Goal: Task Accomplishment & Management: Use online tool/utility

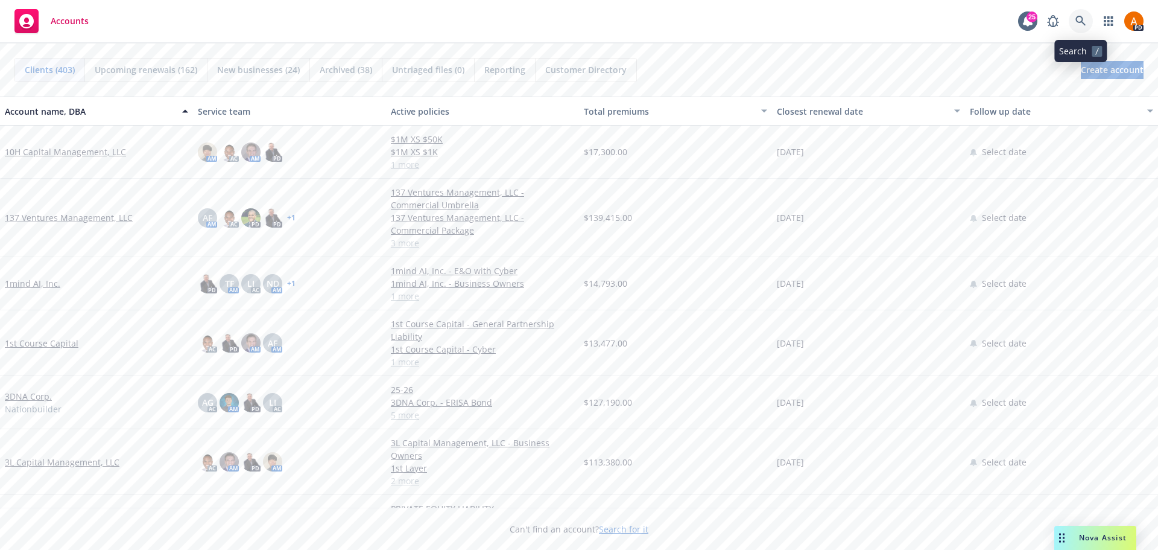
click at [1082, 22] on icon at bounding box center [1081, 21] width 10 height 10
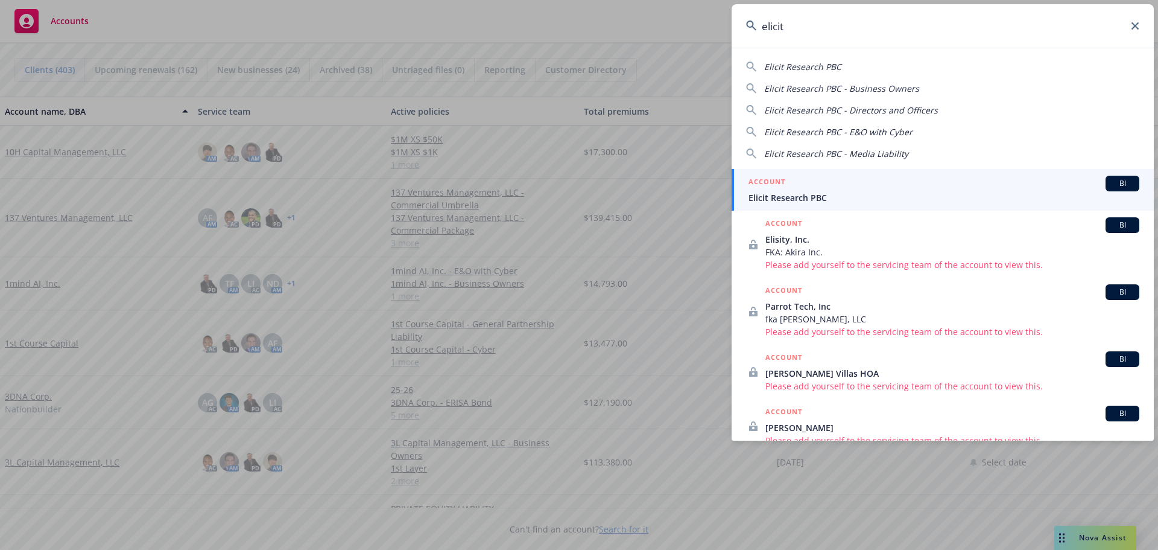
type input "elicit"
click at [792, 202] on span "Elicit Research PBC" at bounding box center [944, 197] width 391 height 13
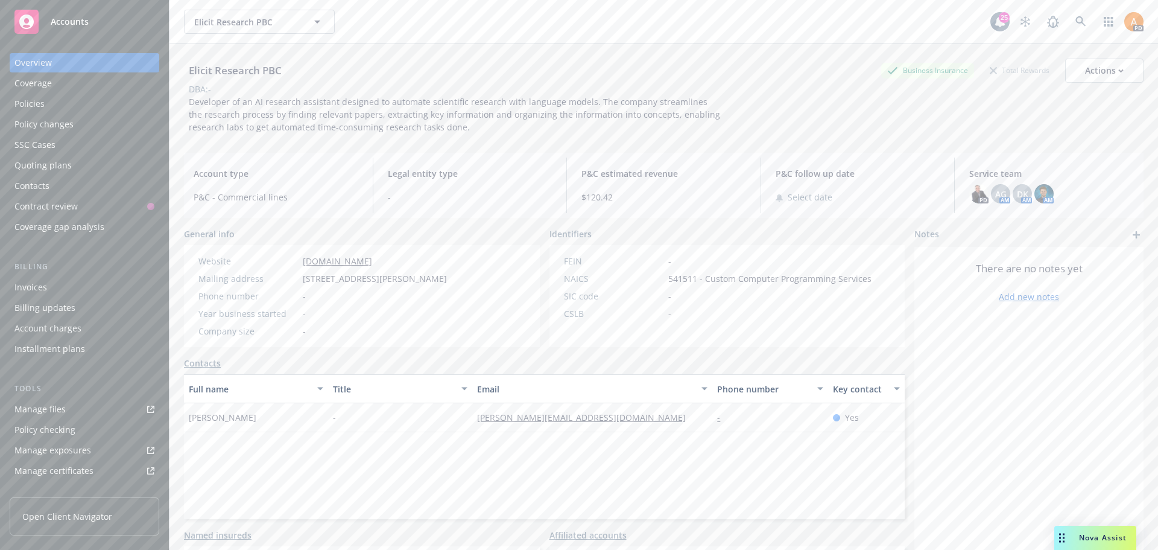
click at [42, 109] on div "Policies" at bounding box center [29, 103] width 30 height 19
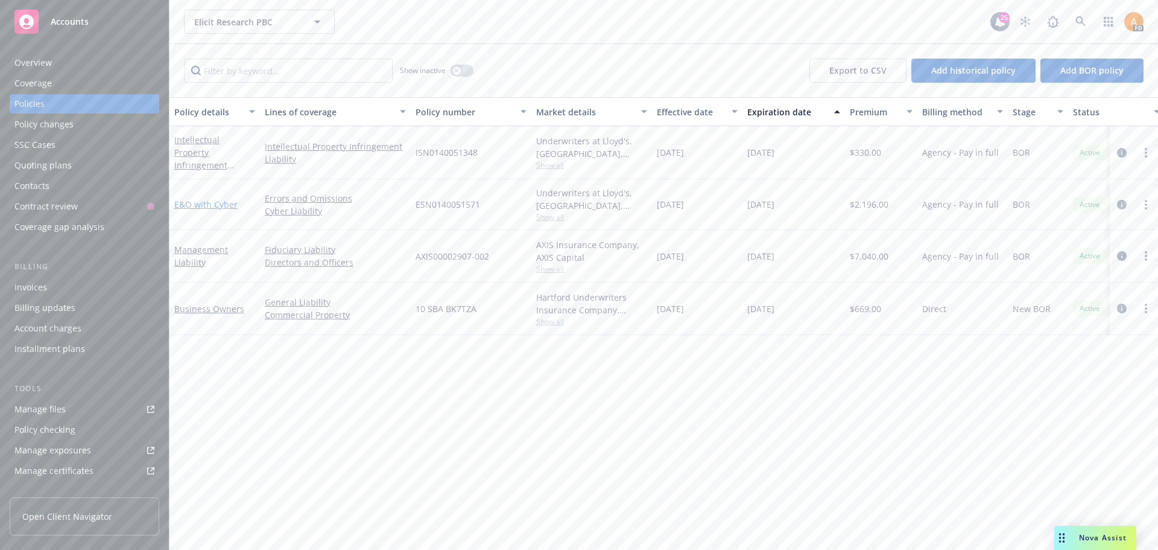
click at [231, 203] on link "E&O with Cyber" at bounding box center [205, 203] width 63 height 11
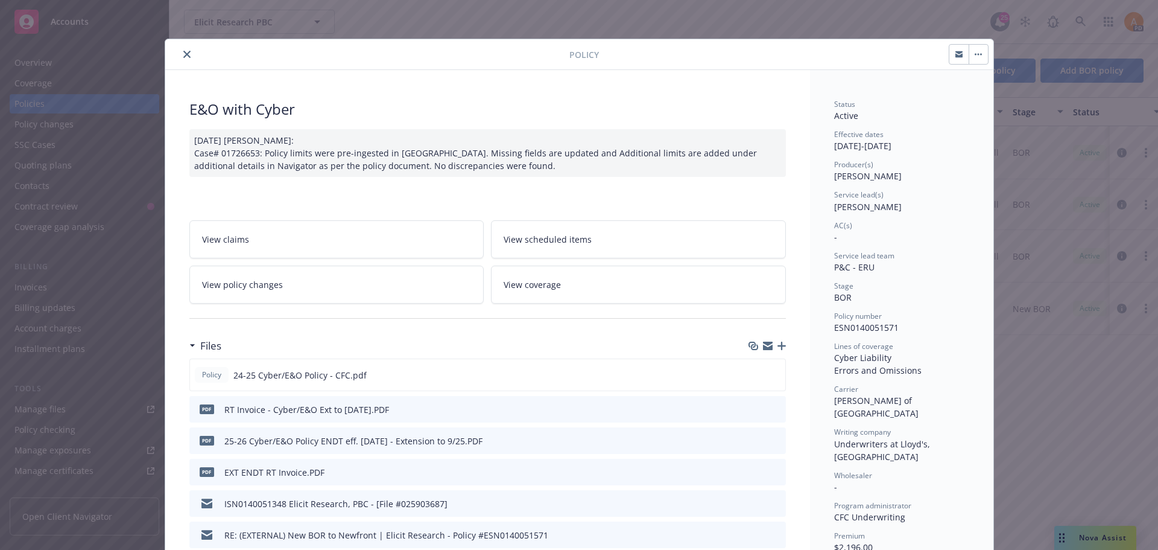
click at [180, 55] on button "close" at bounding box center [187, 54] width 14 height 14
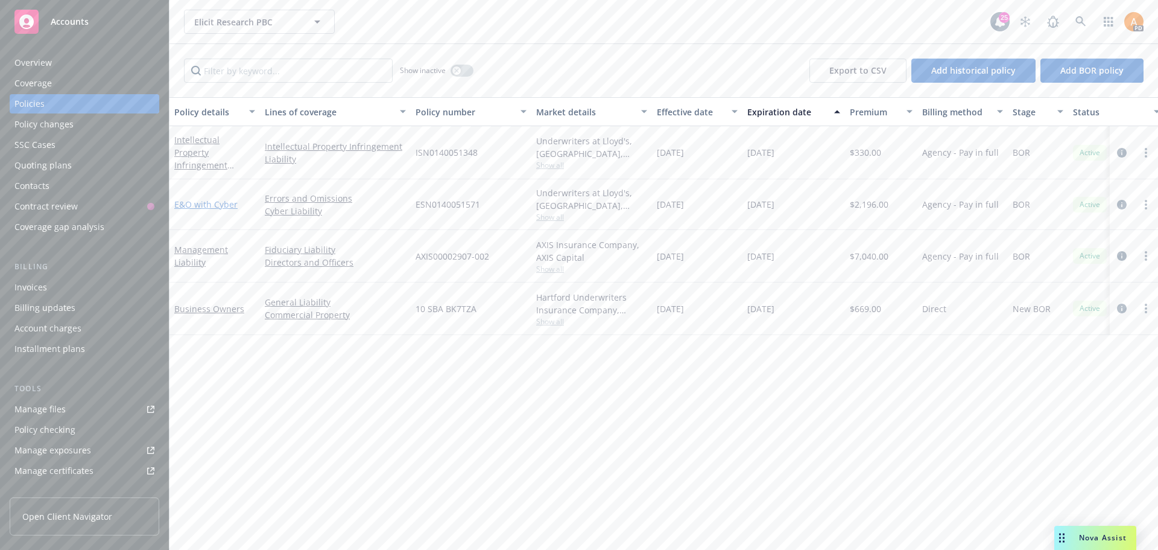
click at [199, 206] on link "E&O with Cyber" at bounding box center [205, 203] width 63 height 11
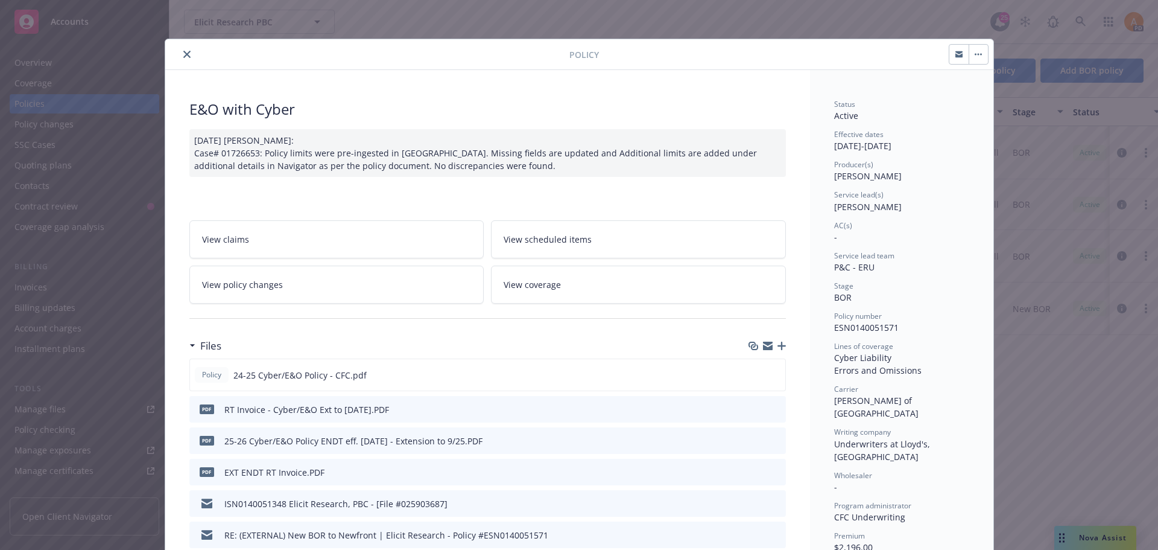
scroll to position [36, 0]
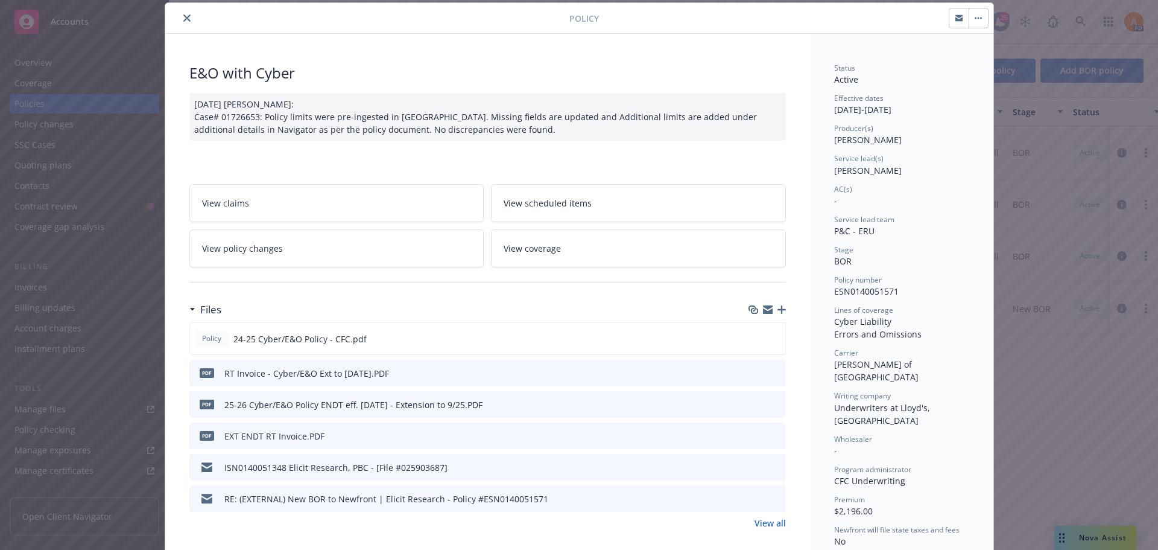
drag, startPoint x: 179, startPoint y: 20, endPoint x: 235, endPoint y: 3, distance: 58.6
click at [183, 20] on icon "close" at bounding box center [186, 17] width 7 height 7
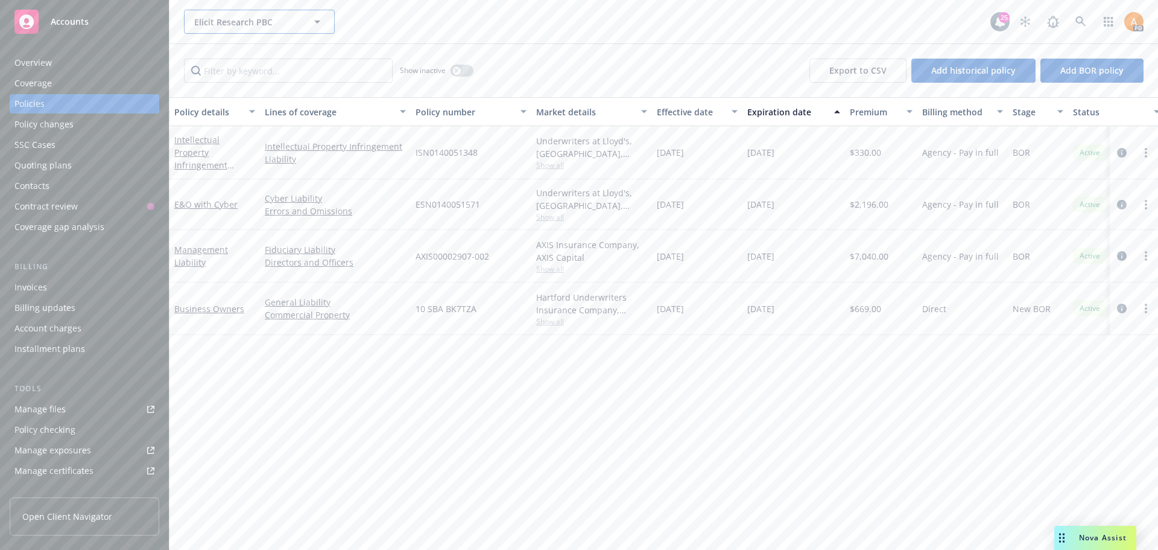
click at [264, 19] on span "Elicit Research PBC" at bounding box center [246, 22] width 104 height 13
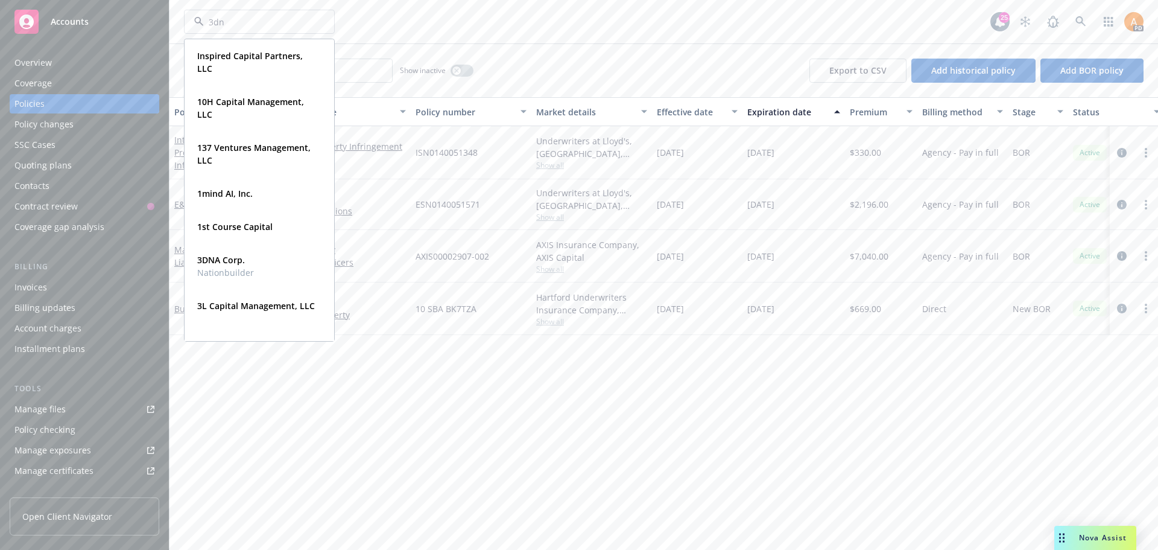
type input "3dna"
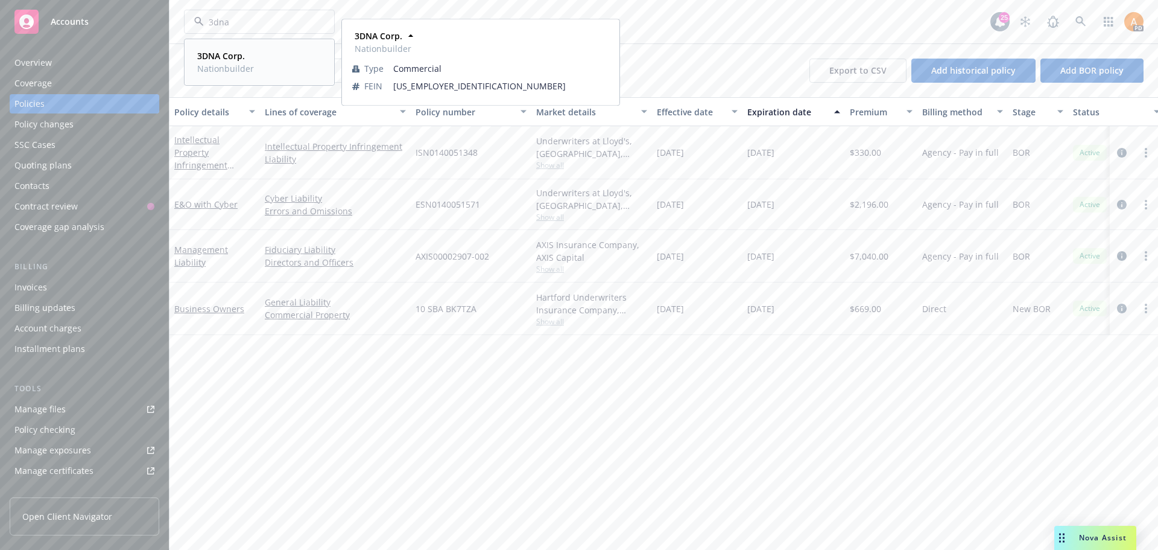
click at [217, 64] on span "Nationbuilder" at bounding box center [225, 68] width 57 height 13
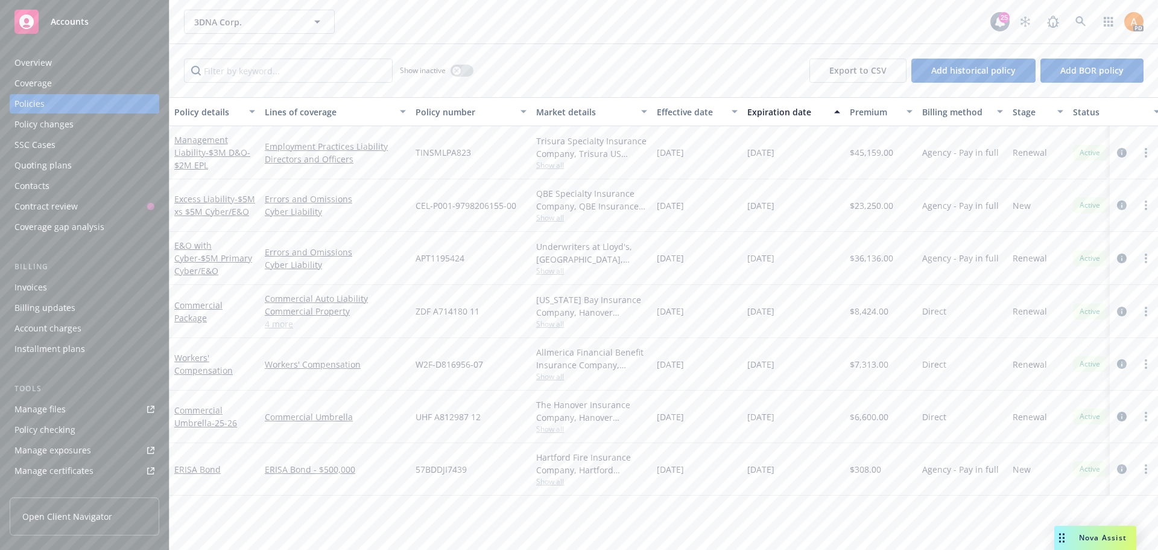
click at [45, 427] on div "Policy checking" at bounding box center [44, 429] width 61 height 19
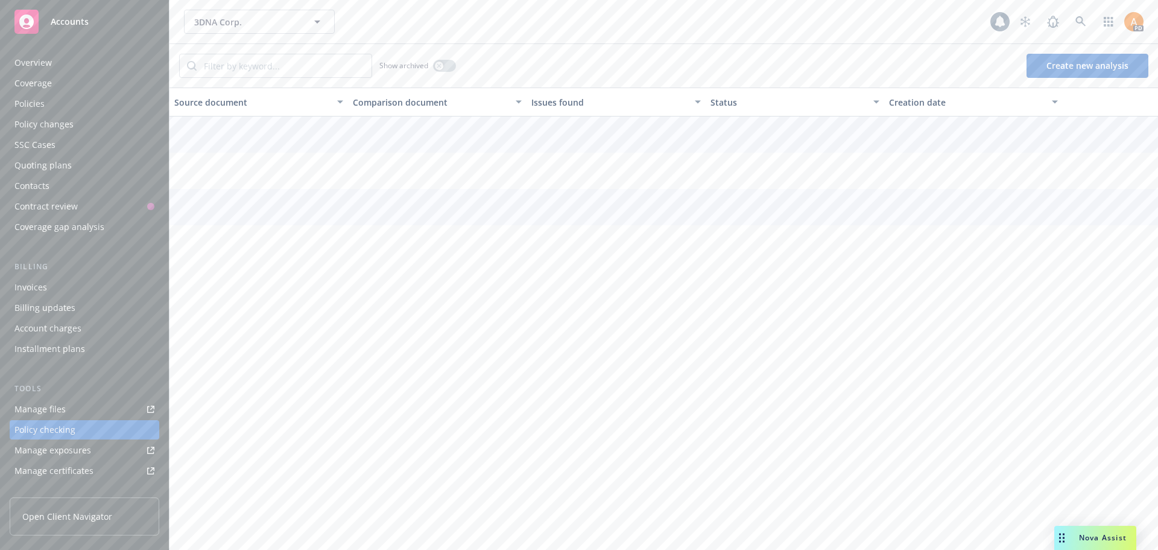
scroll to position [136, 0]
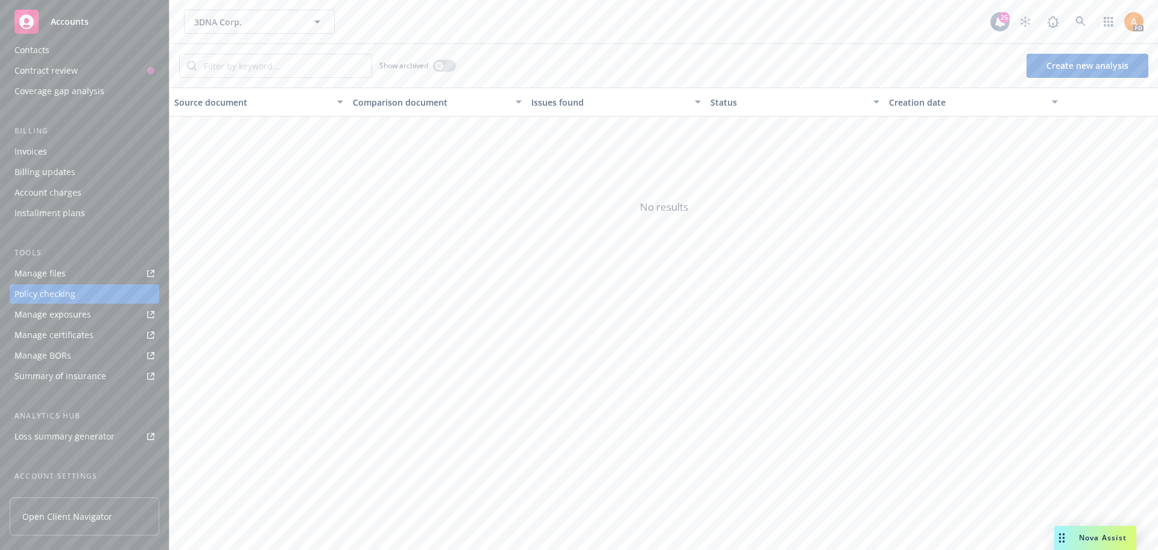
click at [51, 271] on div "Manage files" at bounding box center [39, 273] width 51 height 19
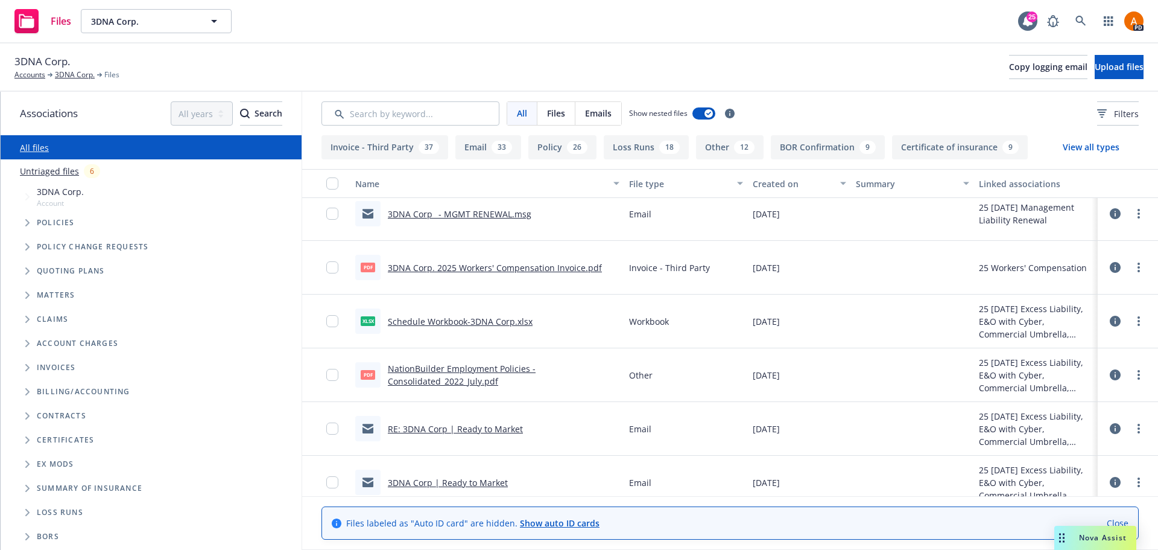
scroll to position [362, 0]
